Goal: Task Accomplishment & Management: Manage account settings

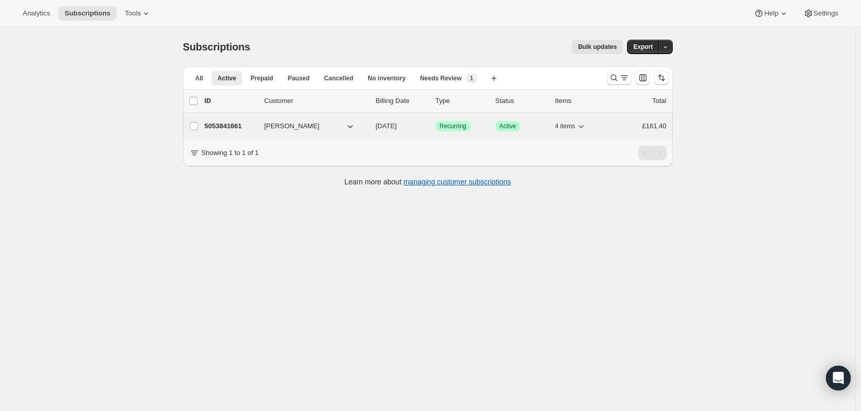
click at [323, 130] on button "[PERSON_NAME]" at bounding box center [309, 126] width 103 height 16
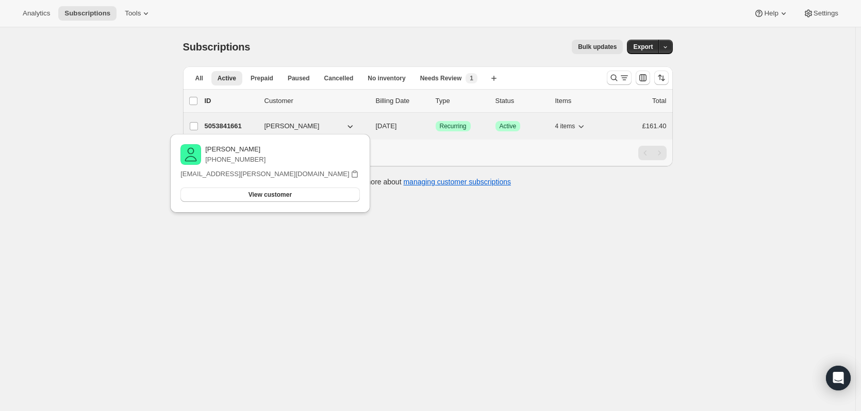
click at [225, 128] on p "5053841661" at bounding box center [231, 126] width 52 height 10
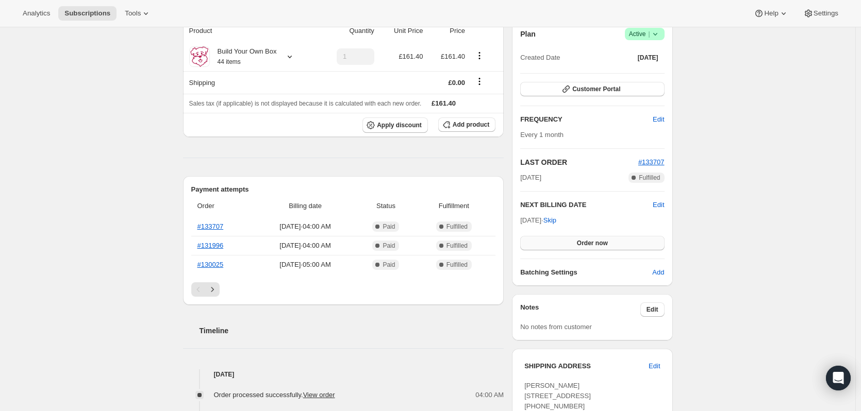
scroll to position [103, 0]
click at [579, 244] on span "Order now" at bounding box center [592, 243] width 31 height 8
click at [625, 244] on button "Click to confirm" at bounding box center [592, 242] width 144 height 14
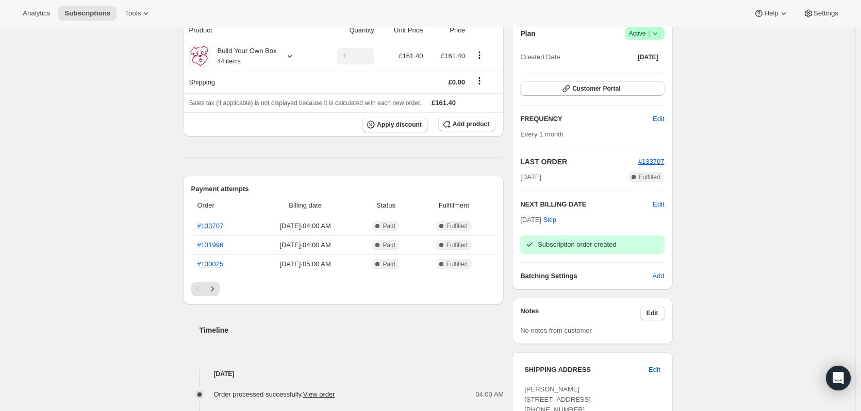
click at [727, 197] on div "Subscription #5053841661. This page is ready Subscription #5053841661 Success R…" at bounding box center [427, 321] width 855 height 794
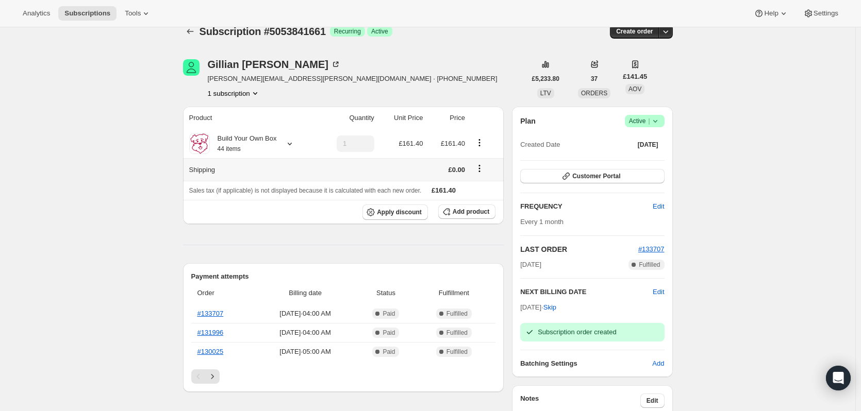
scroll to position [0, 0]
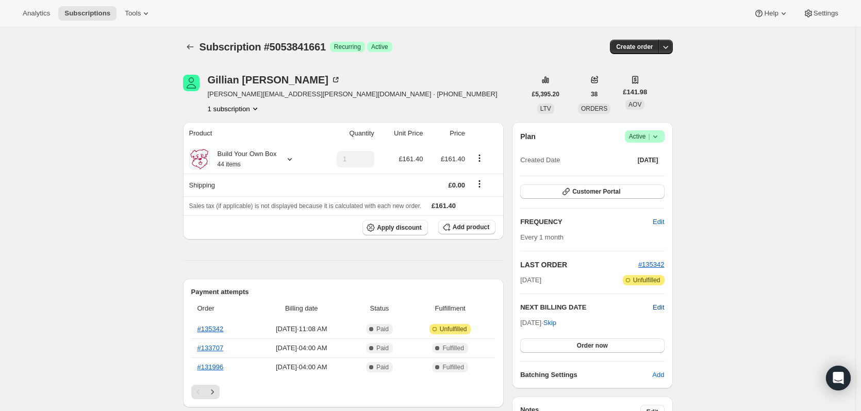
click at [657, 308] on span "Edit" at bounding box center [657, 307] width 11 height 10
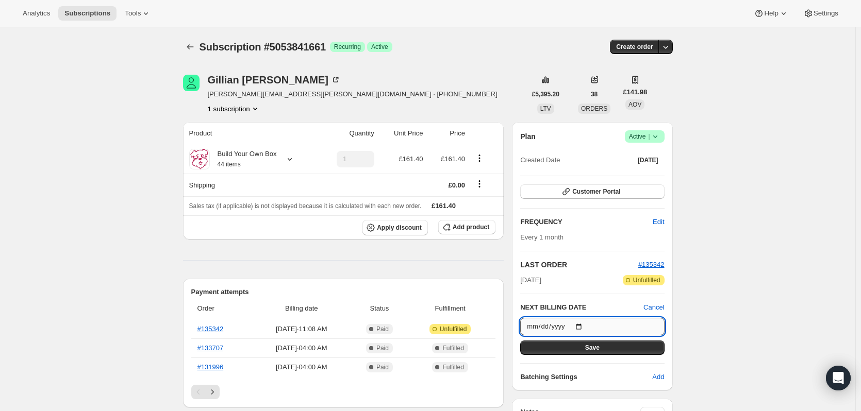
click at [587, 323] on input "[DATE]" at bounding box center [592, 327] width 144 height 18
type input "[DATE]"
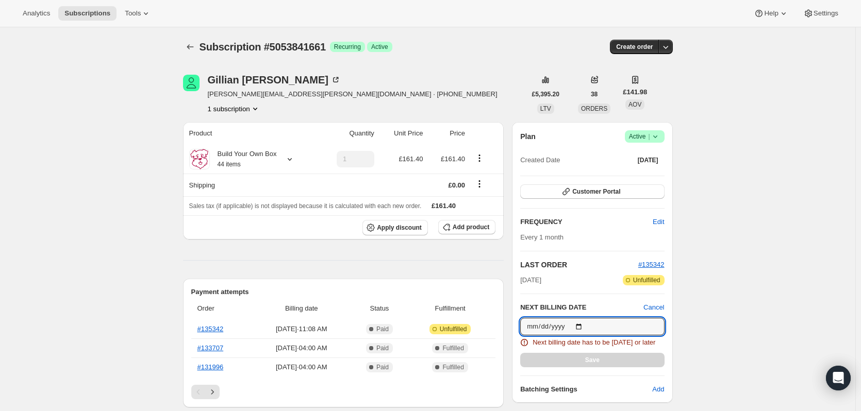
type input "[DATE]"
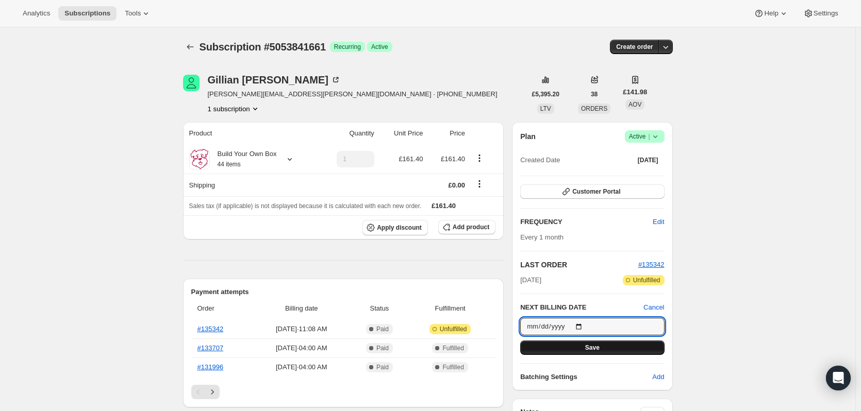
click at [618, 346] on button "Save" at bounding box center [592, 348] width 144 height 14
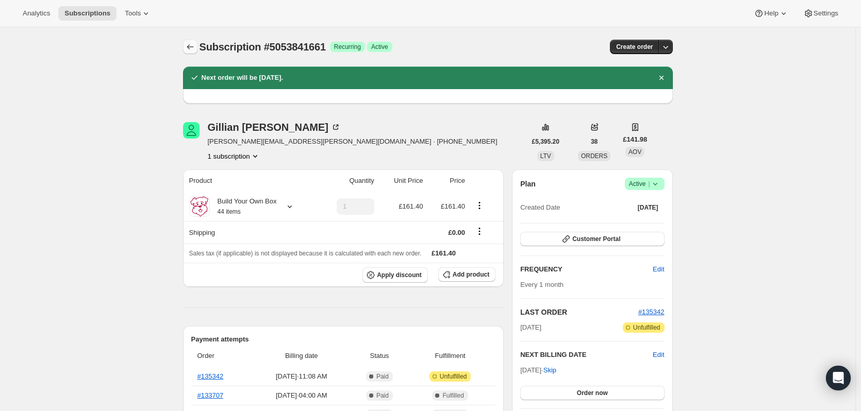
click at [188, 45] on icon "Subscriptions" at bounding box center [190, 47] width 10 height 10
